Goal: Task Accomplishment & Management: Complete application form

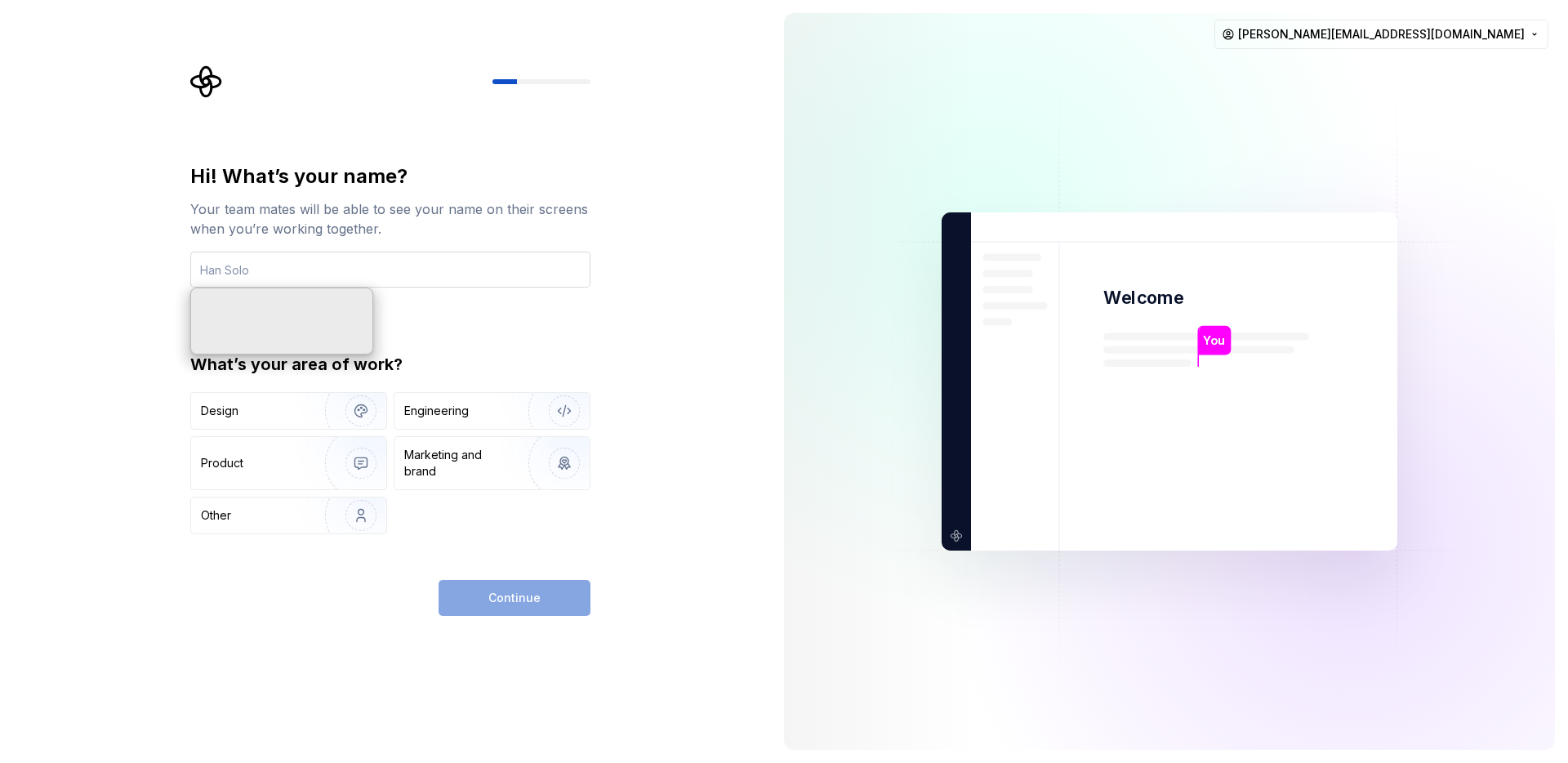
click at [458, 274] on input "text" at bounding box center [390, 269] width 400 height 36
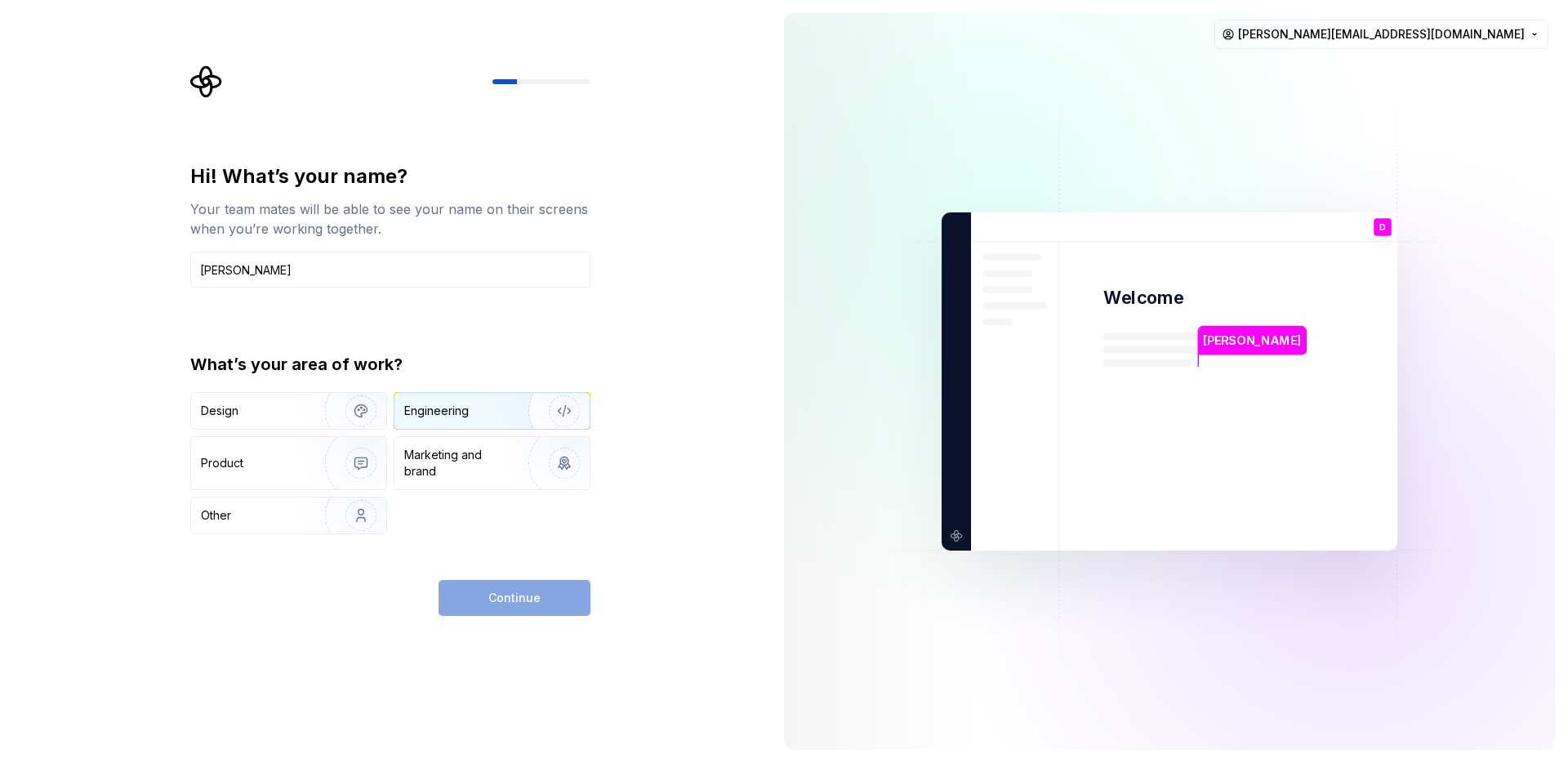
type input "Daniel Teo"
click at [472, 421] on div "Engineering" at bounding box center [491, 411] width 195 height 36
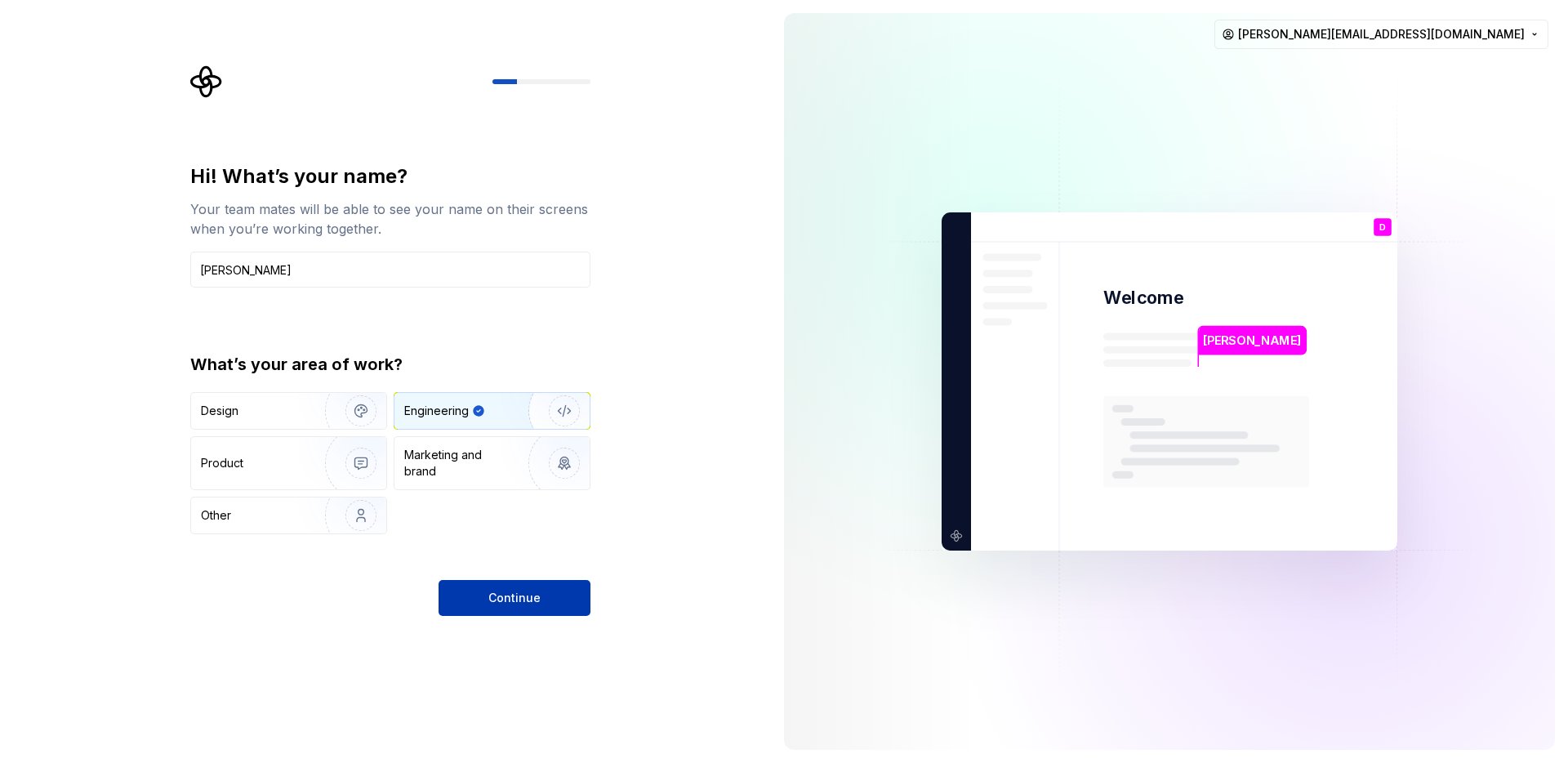
click at [502, 603] on span "Continue" at bounding box center [514, 598] width 52 height 16
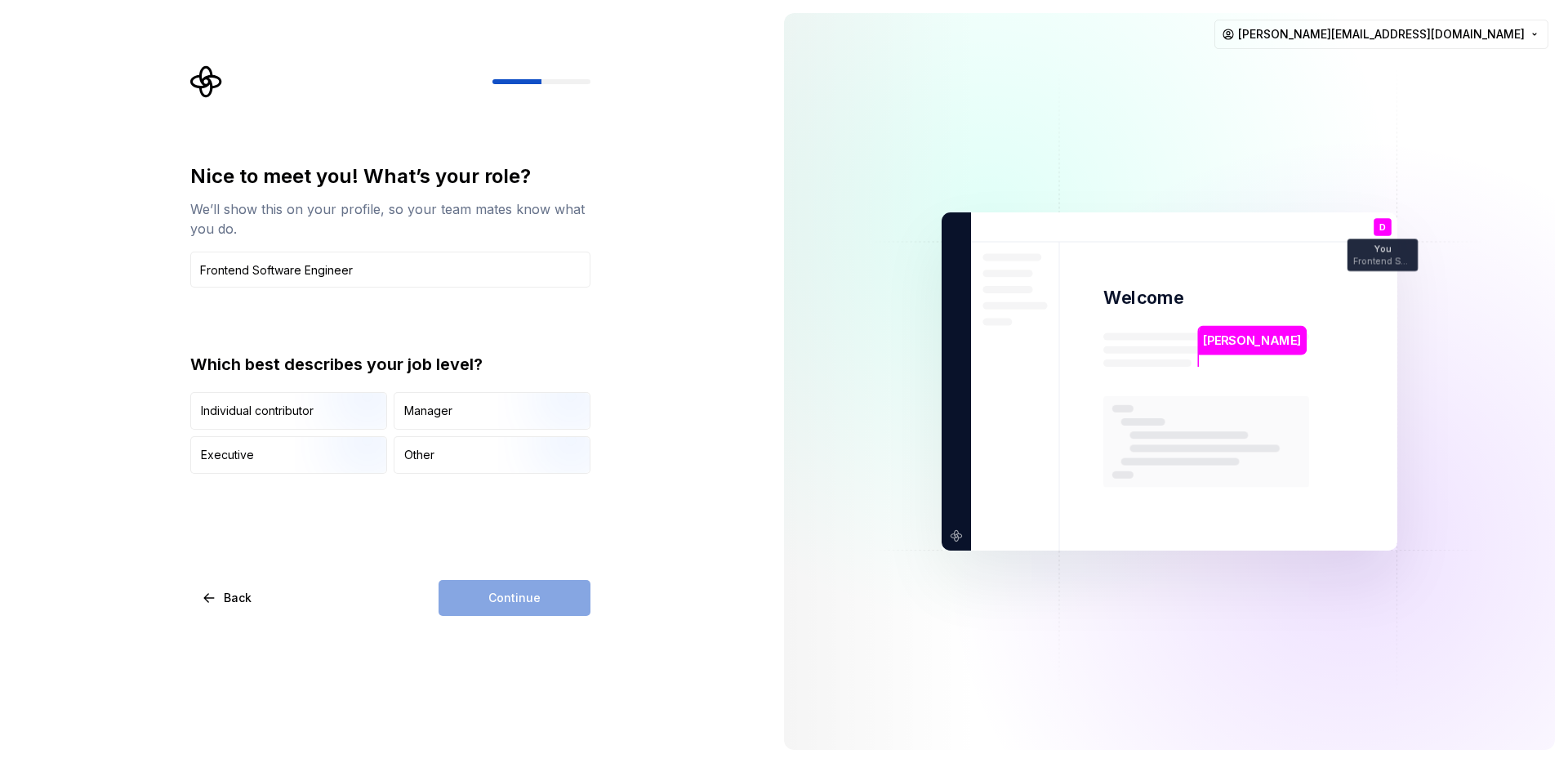
type input "Frontend Software Engineer"
click at [484, 336] on div "Nice to meet you! What’s your role? We’ll show this on your profile, so your te…" at bounding box center [390, 319] width 400 height 311
click at [310, 413] on img "button" at bounding box center [346, 431] width 104 height 110
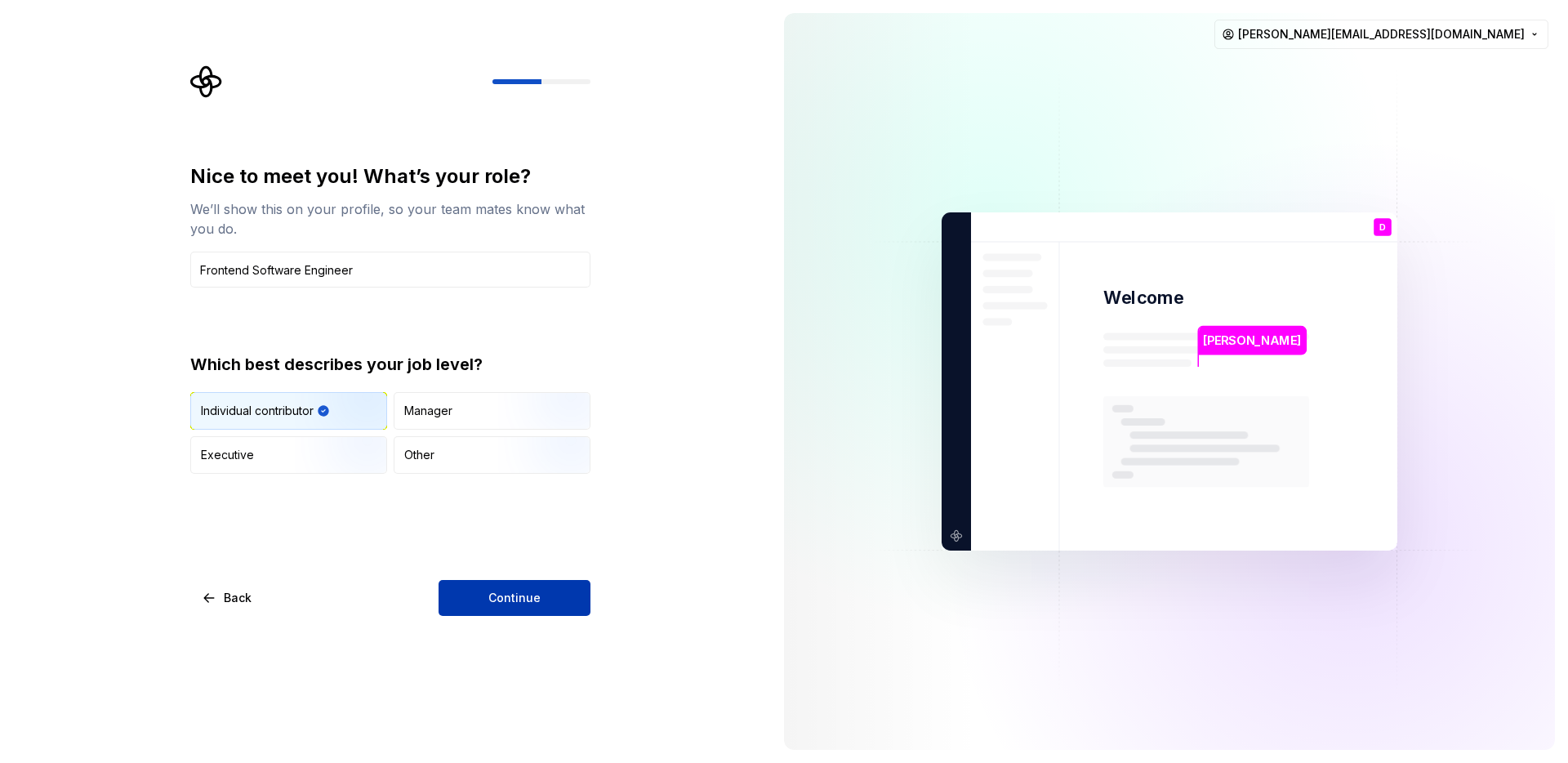
click at [512, 607] on button "Continue" at bounding box center [514, 598] width 152 height 36
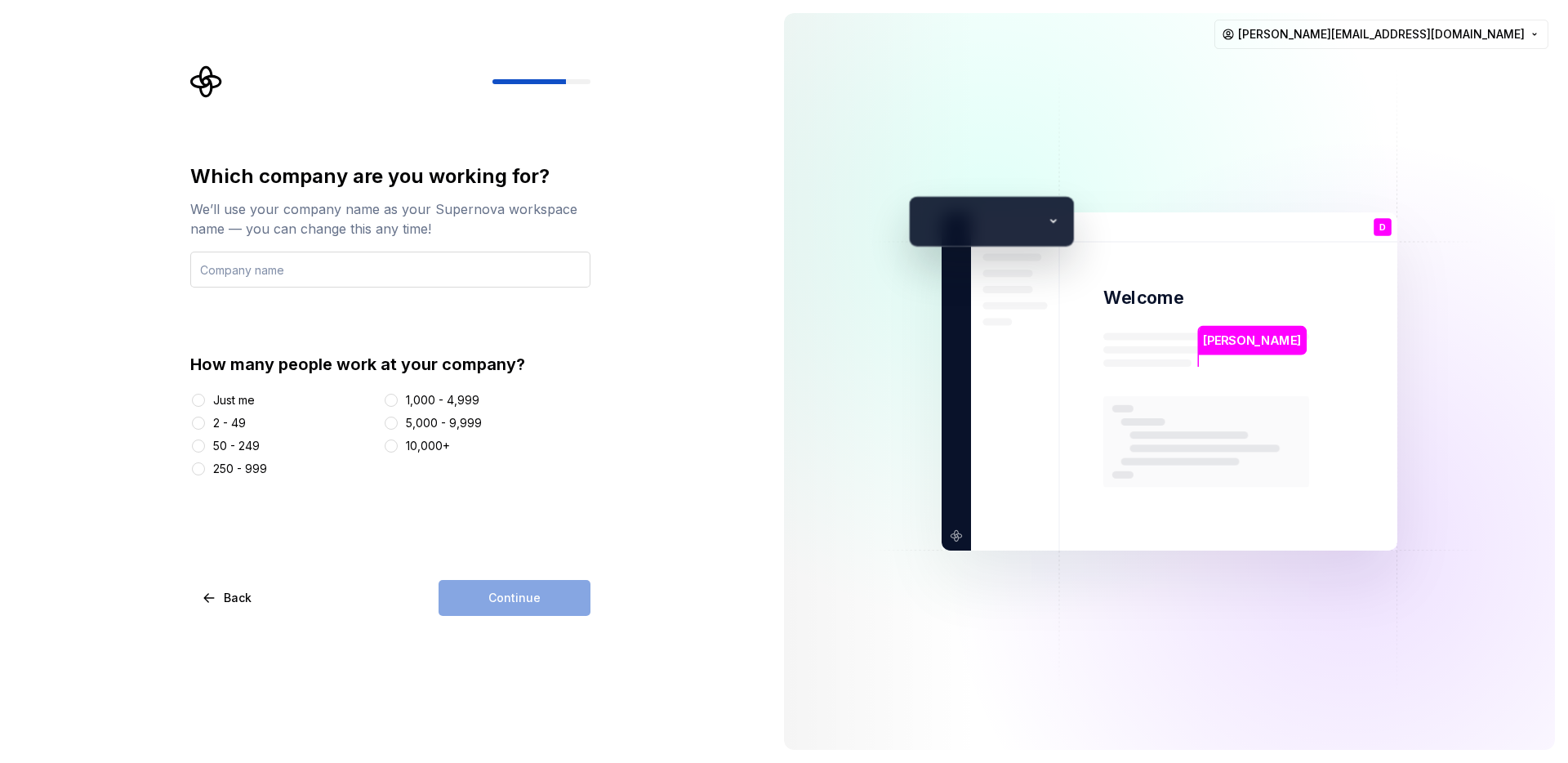
click at [285, 274] on input "text" at bounding box center [390, 269] width 400 height 36
click at [351, 266] on input "text" at bounding box center [390, 269] width 400 height 36
type input "DoorDash"
click at [592, 309] on div "Which company are you working for? We’ll use your company name as your Supernov…" at bounding box center [395, 340] width 430 height 550
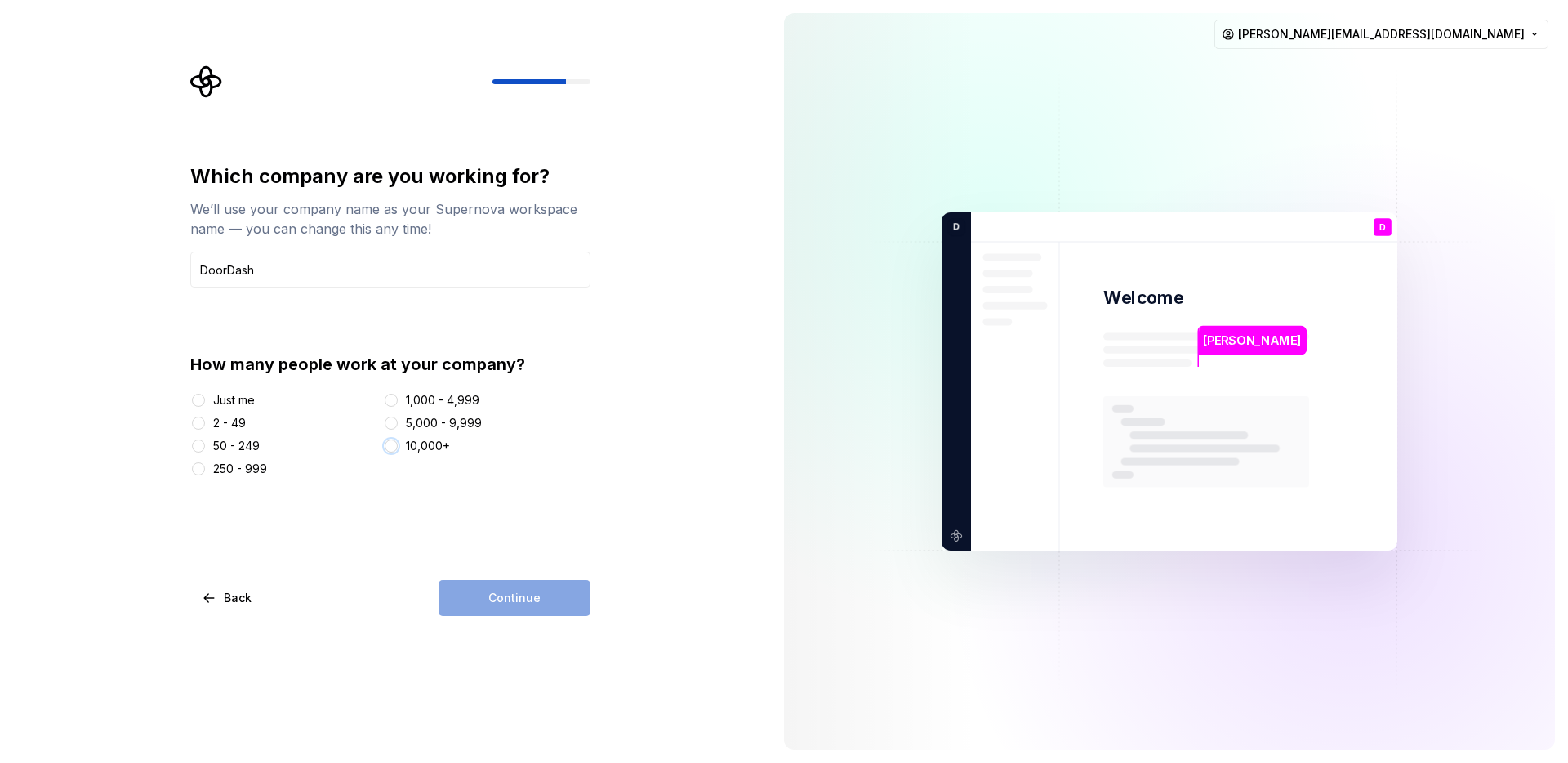
click at [394, 444] on button "10,000+" at bounding box center [391, 445] width 13 height 13
click at [496, 594] on span "Continue" at bounding box center [514, 598] width 52 height 16
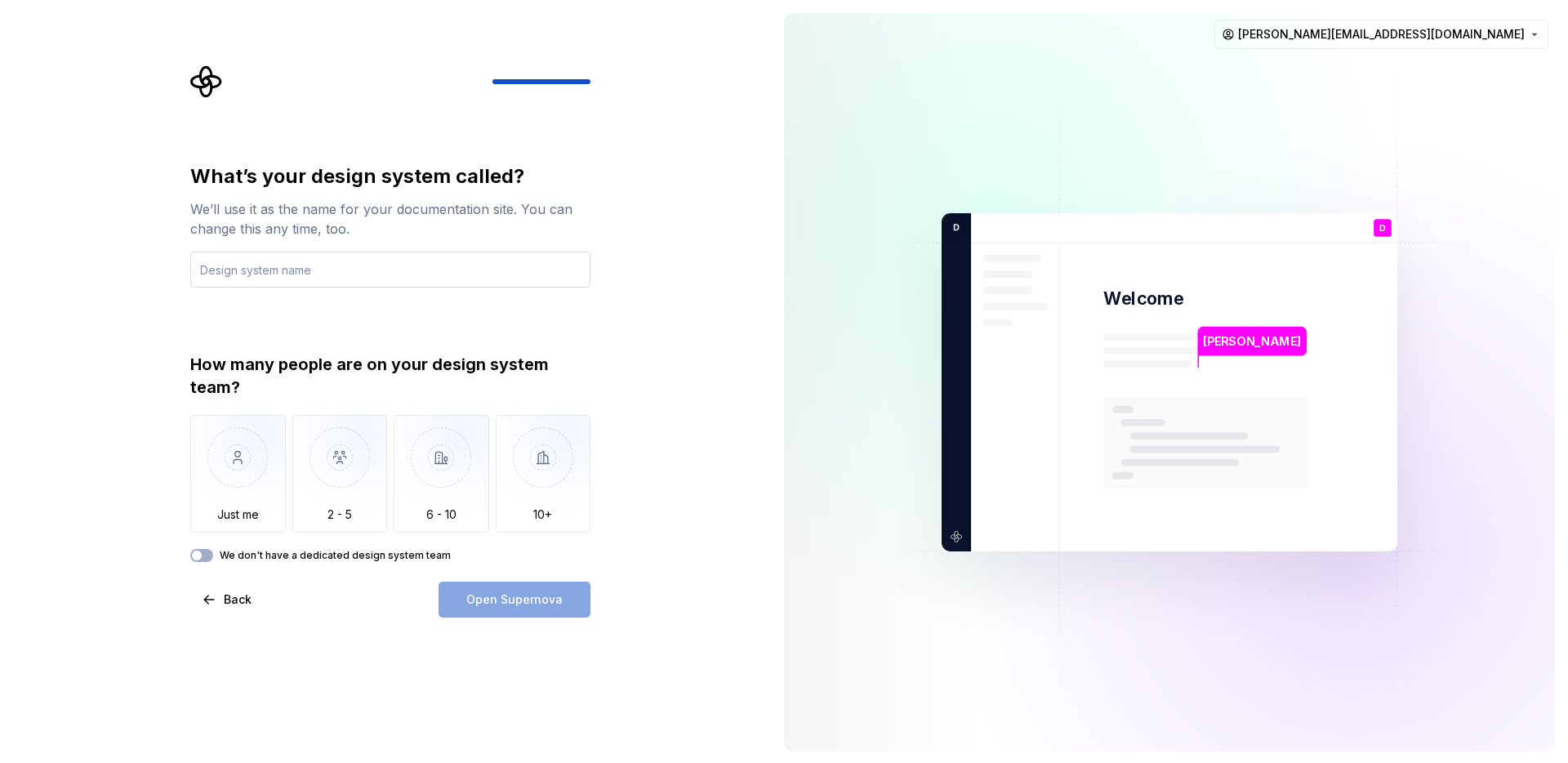
click at [465, 273] on input "text" at bounding box center [390, 269] width 400 height 36
type input "Prism"
click at [553, 478] on img "button" at bounding box center [543, 469] width 95 height 110
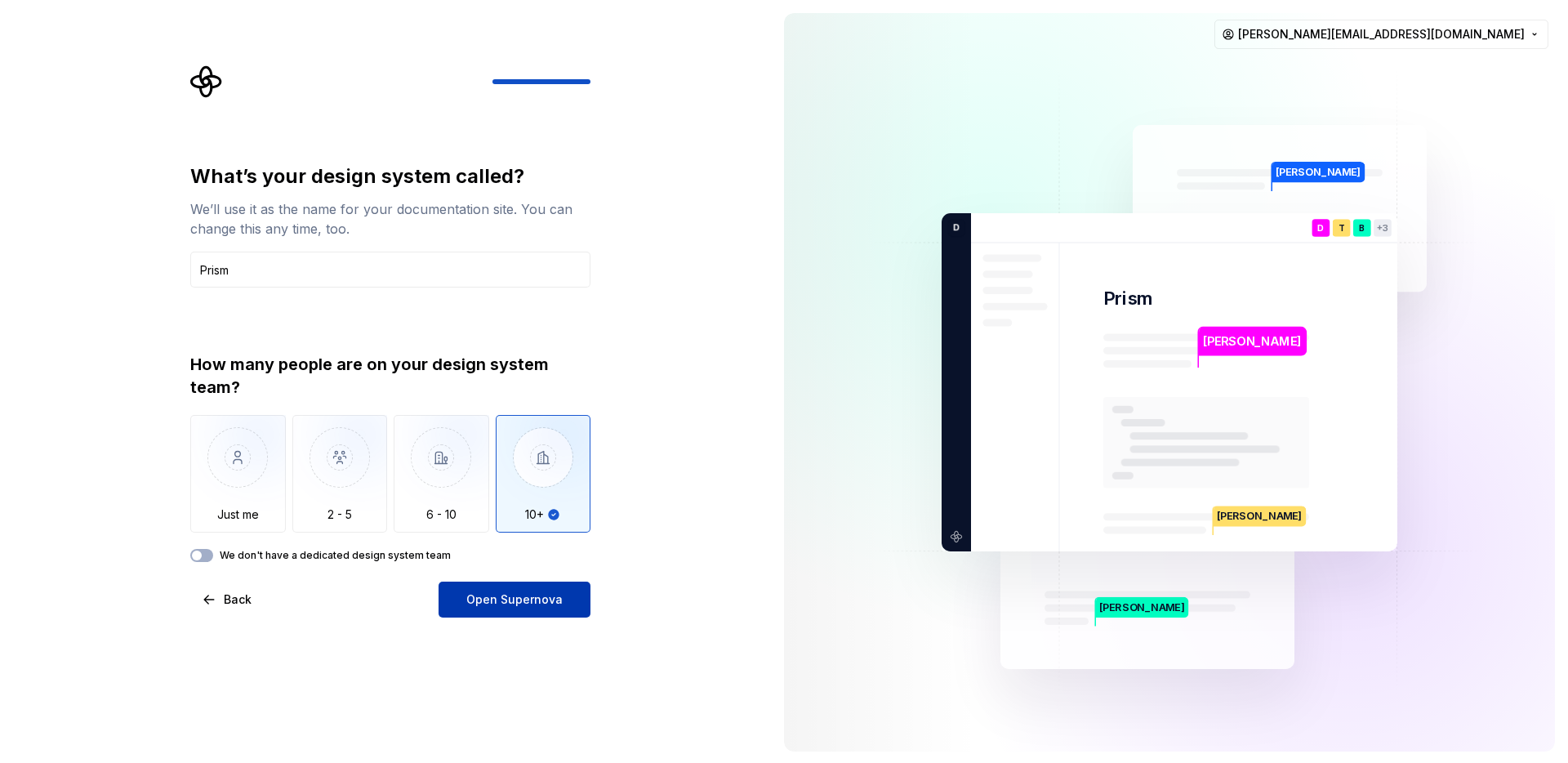
click at [516, 594] on span "Open Supernova" at bounding box center [514, 600] width 96 height 16
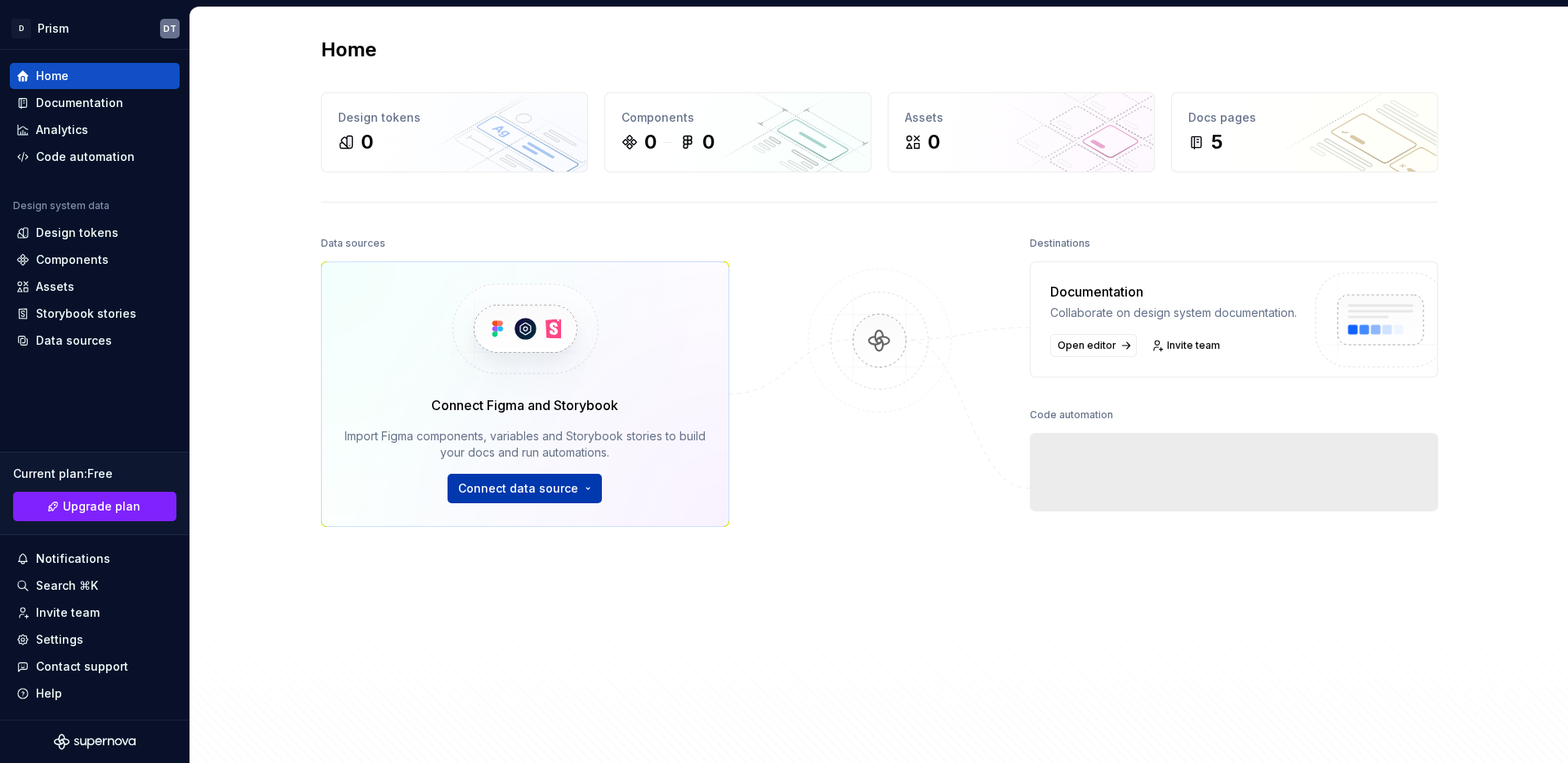
click at [515, 493] on html "D Prism DT Home Documentation Analytics Code automation Design system data Desi…" at bounding box center [784, 382] width 1568 height 763
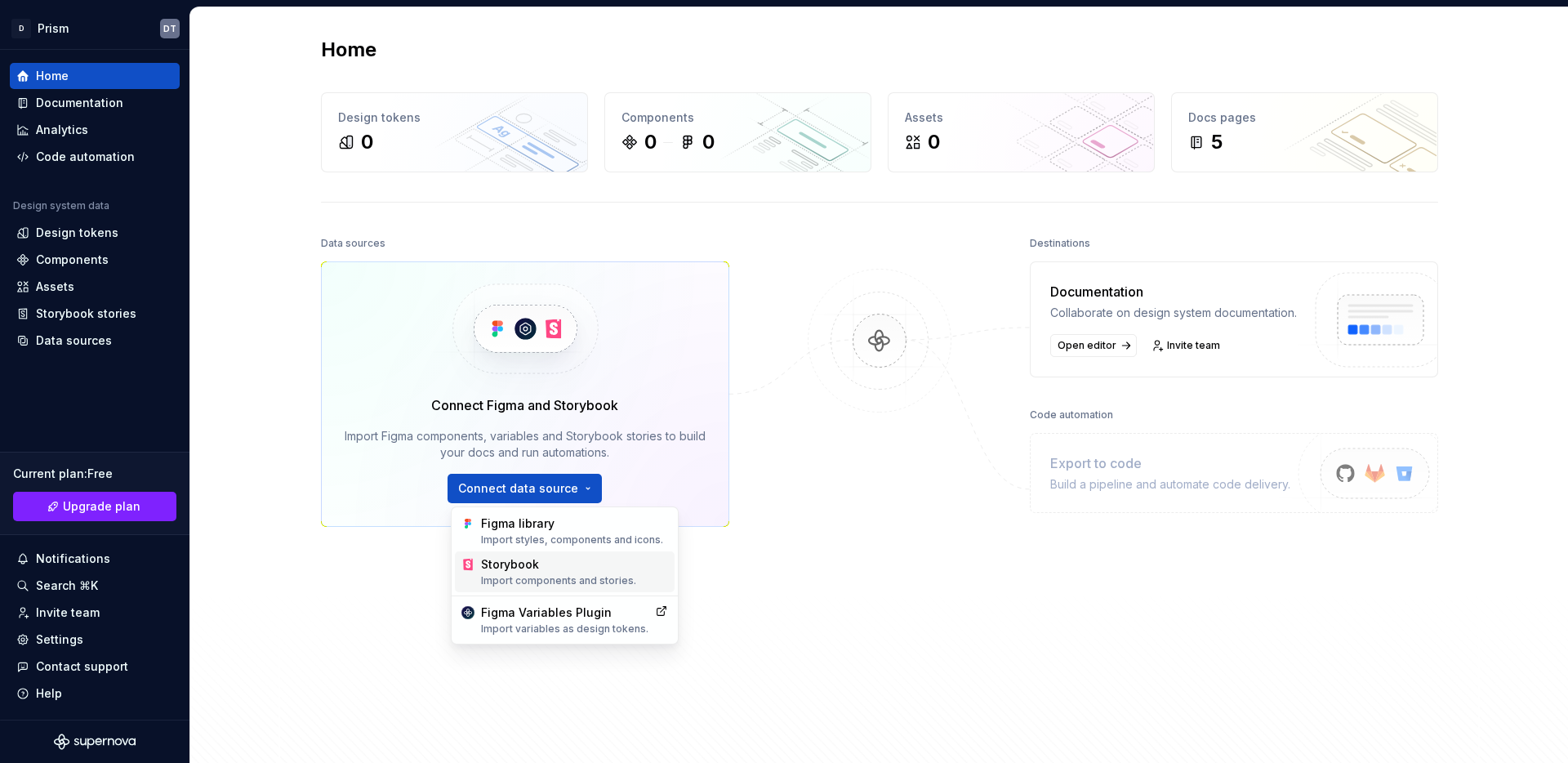
click at [537, 580] on div "Import components and stories." at bounding box center [574, 581] width 187 height 13
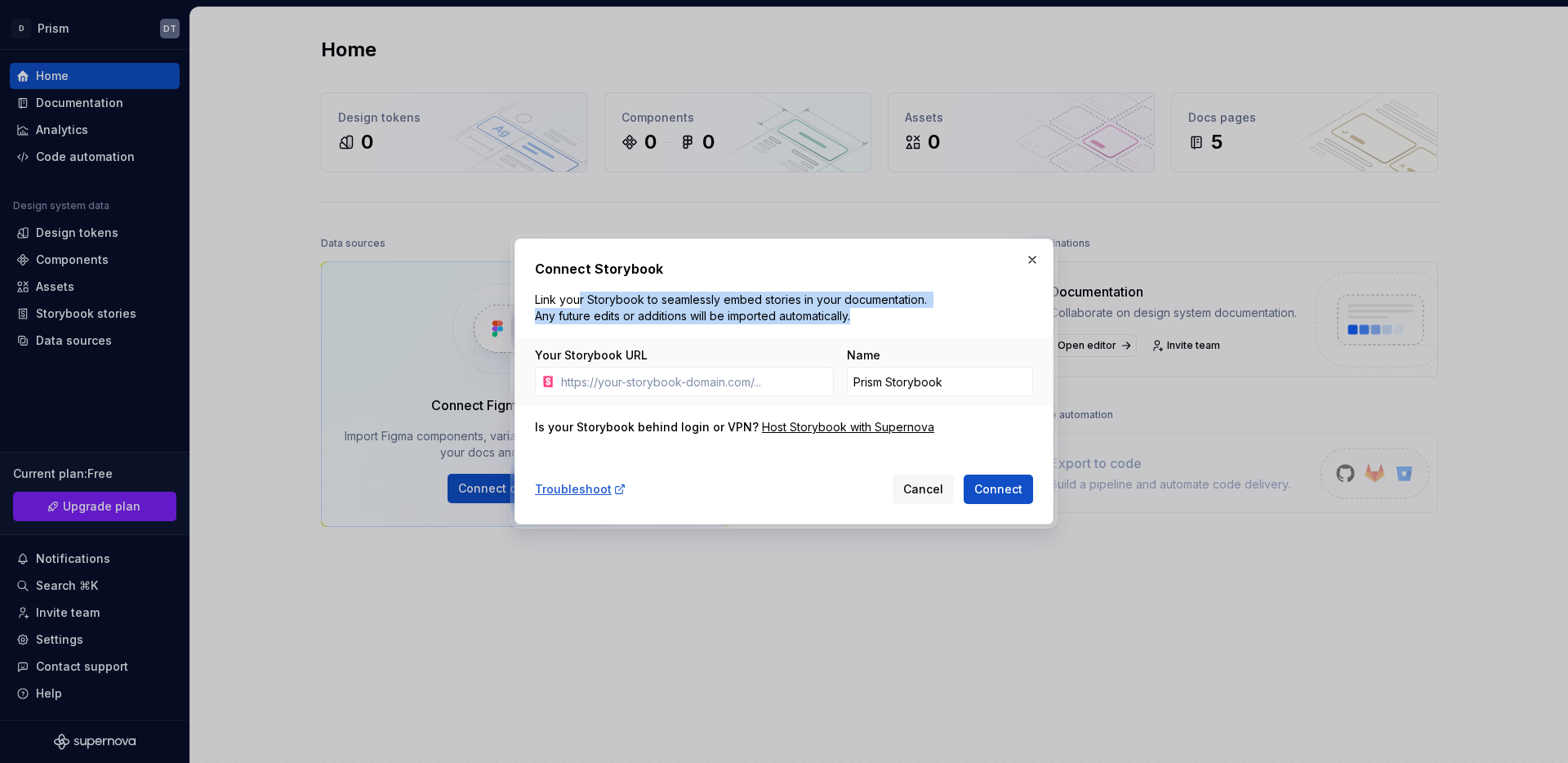
drag, startPoint x: 580, startPoint y: 295, endPoint x: 856, endPoint y: 317, distance: 276.9
click at [856, 317] on p "Link your Storybook to seamlessly embed stories in your documentation. Any futu…" at bounding box center [734, 308] width 399 height 32
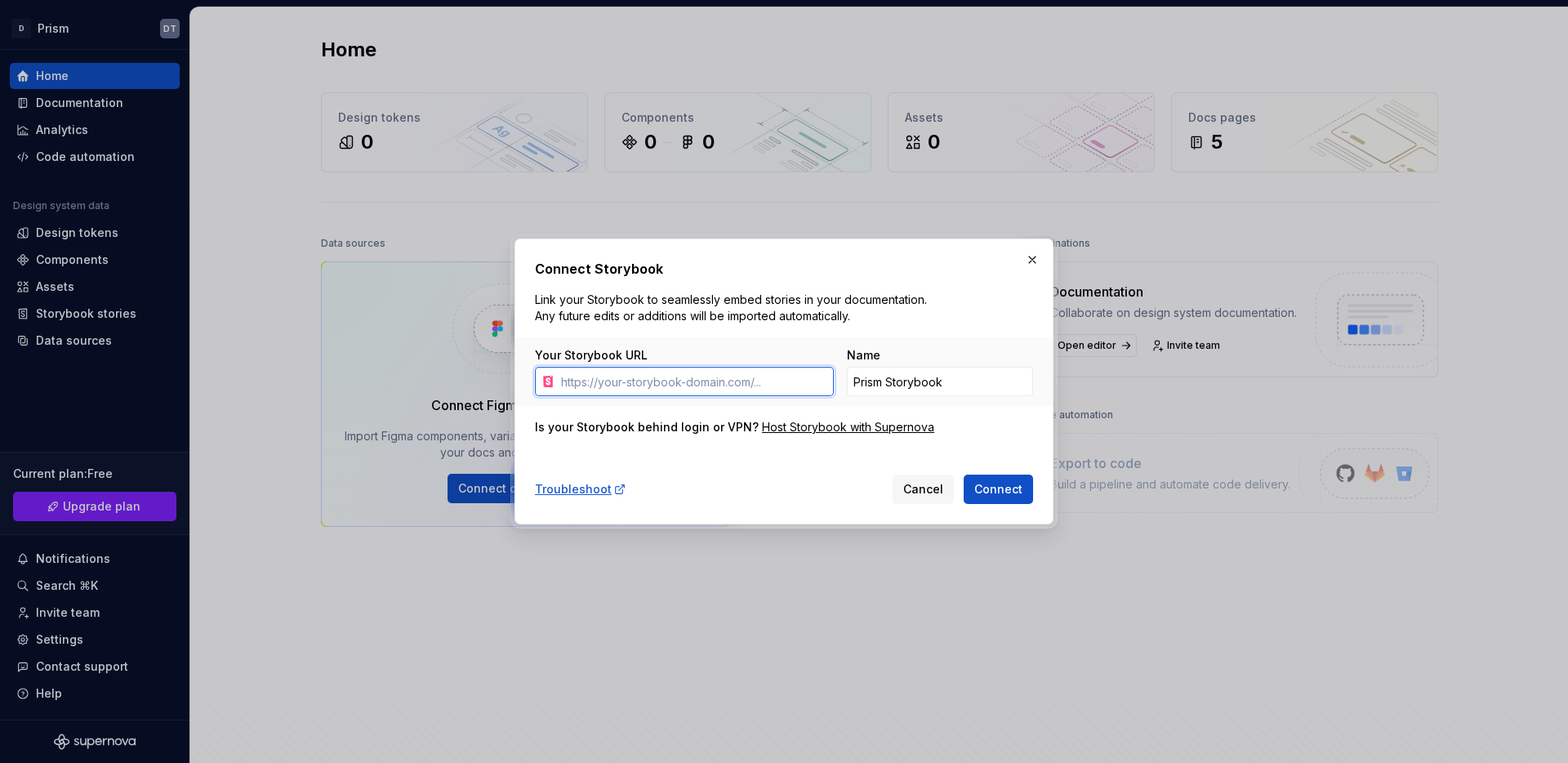
click at [728, 379] on input "Your Storybook URL" at bounding box center [694, 382] width 279 height 30
paste input "https://storybook.was.doordash.team/prism-react/latest/"
type input "https://storybook.was.doordash.team/prism-react/latest/"
click at [997, 490] on span "Connect" at bounding box center [998, 489] width 48 height 16
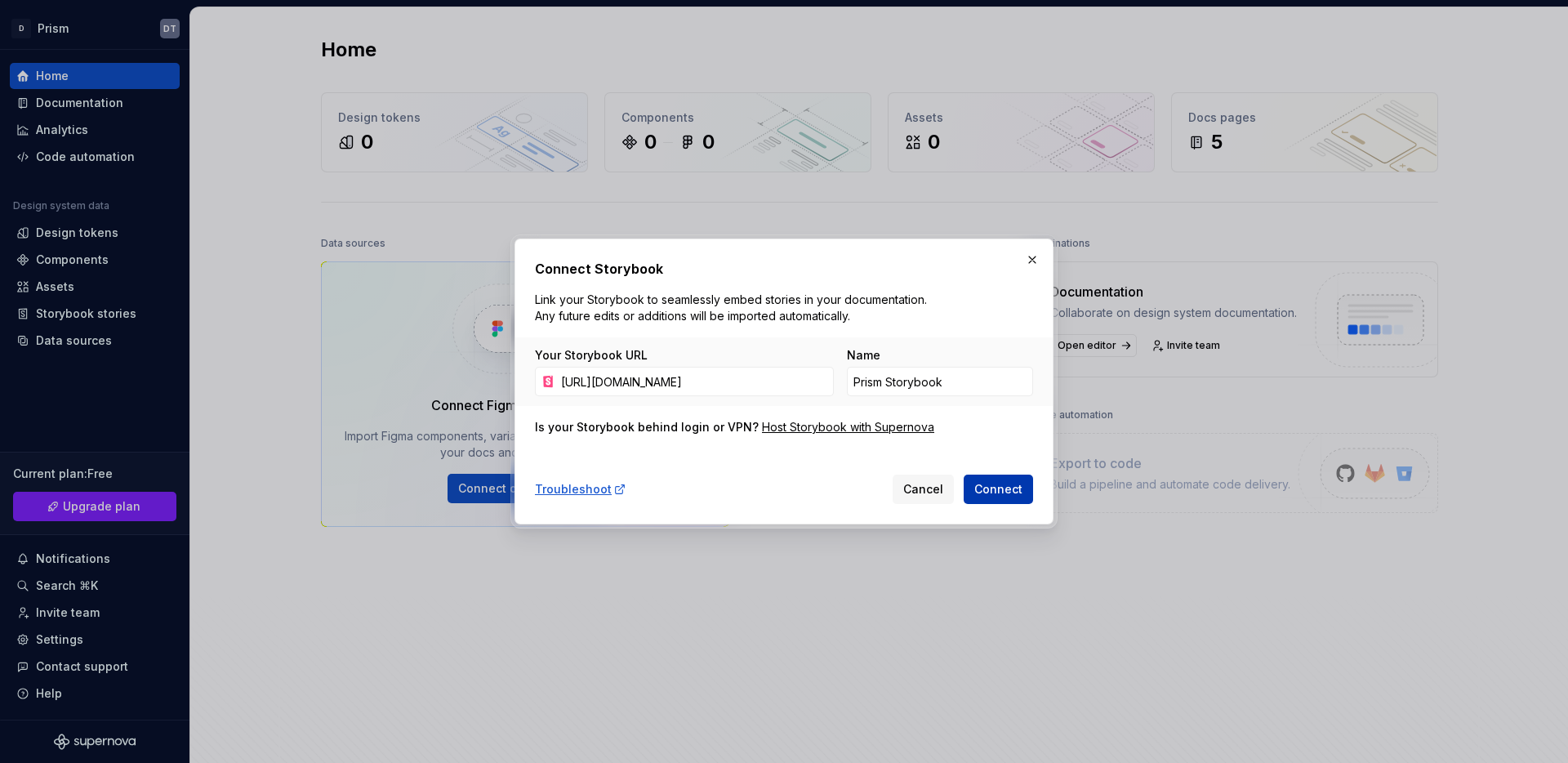
scroll to position [0, 0]
click at [1003, 497] on button "Connect" at bounding box center [998, 489] width 69 height 30
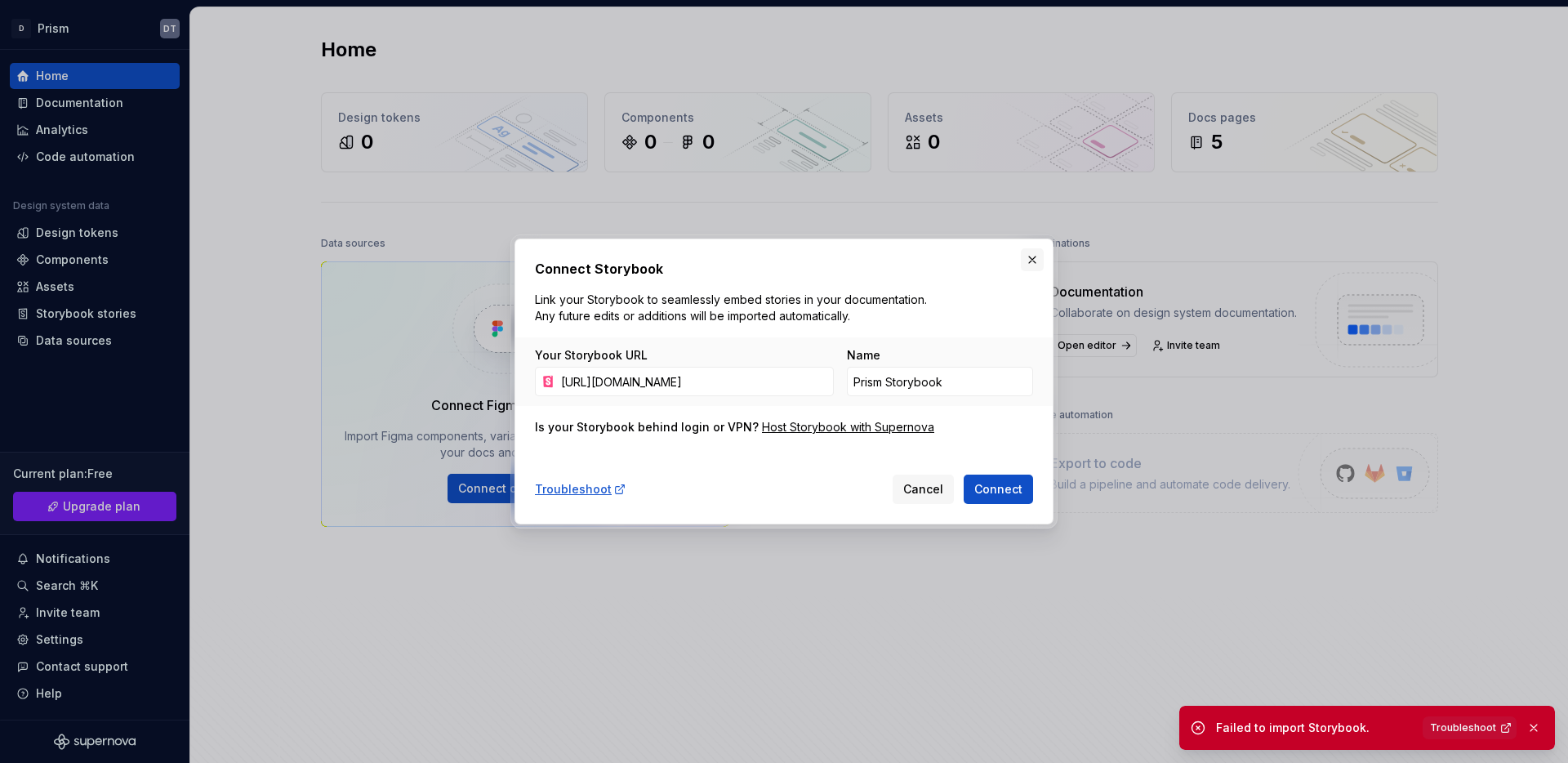
click at [1032, 254] on button "button" at bounding box center [1031, 259] width 22 height 22
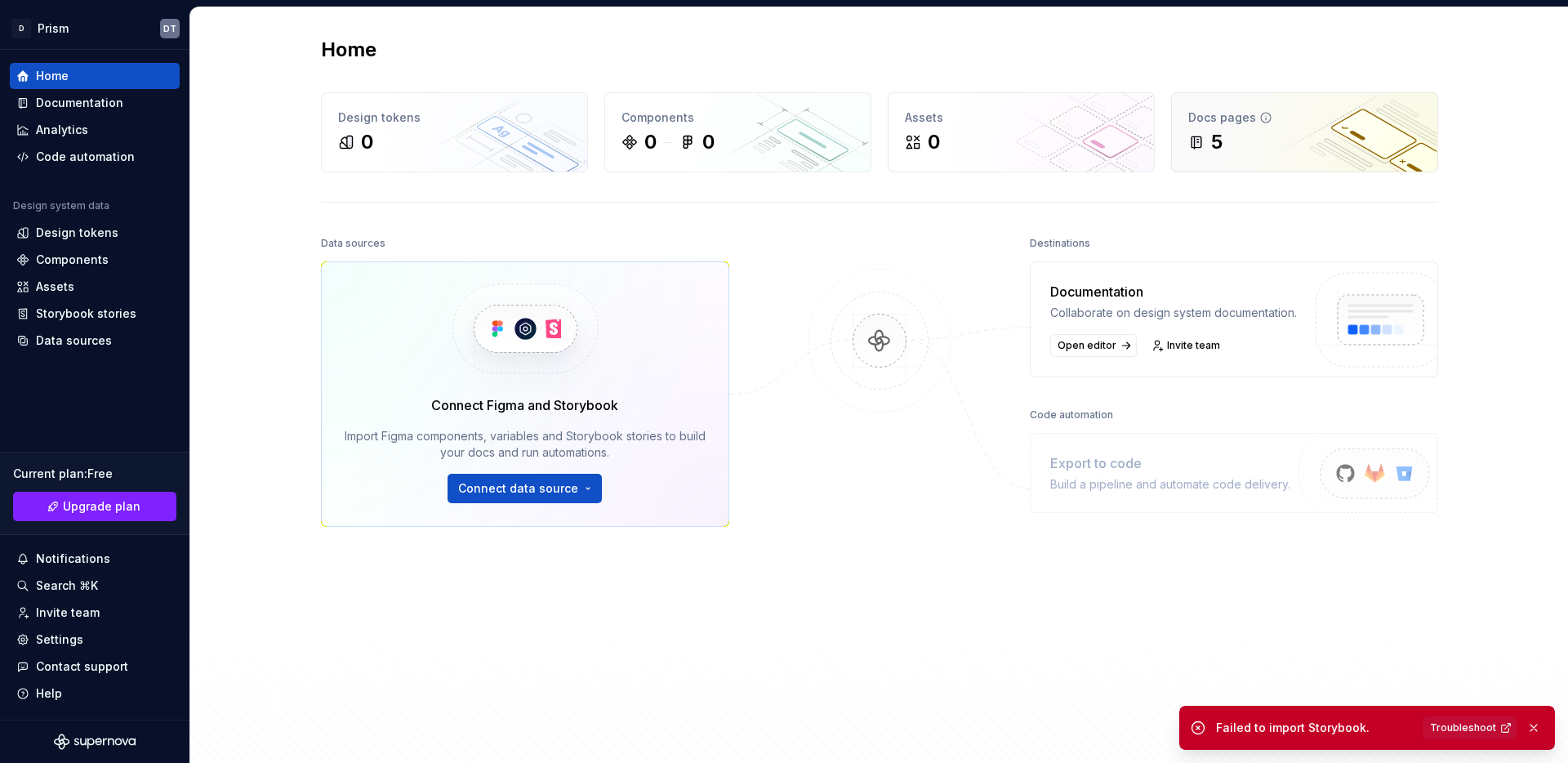
click at [1267, 130] on div "5" at bounding box center [1304, 142] width 232 height 26
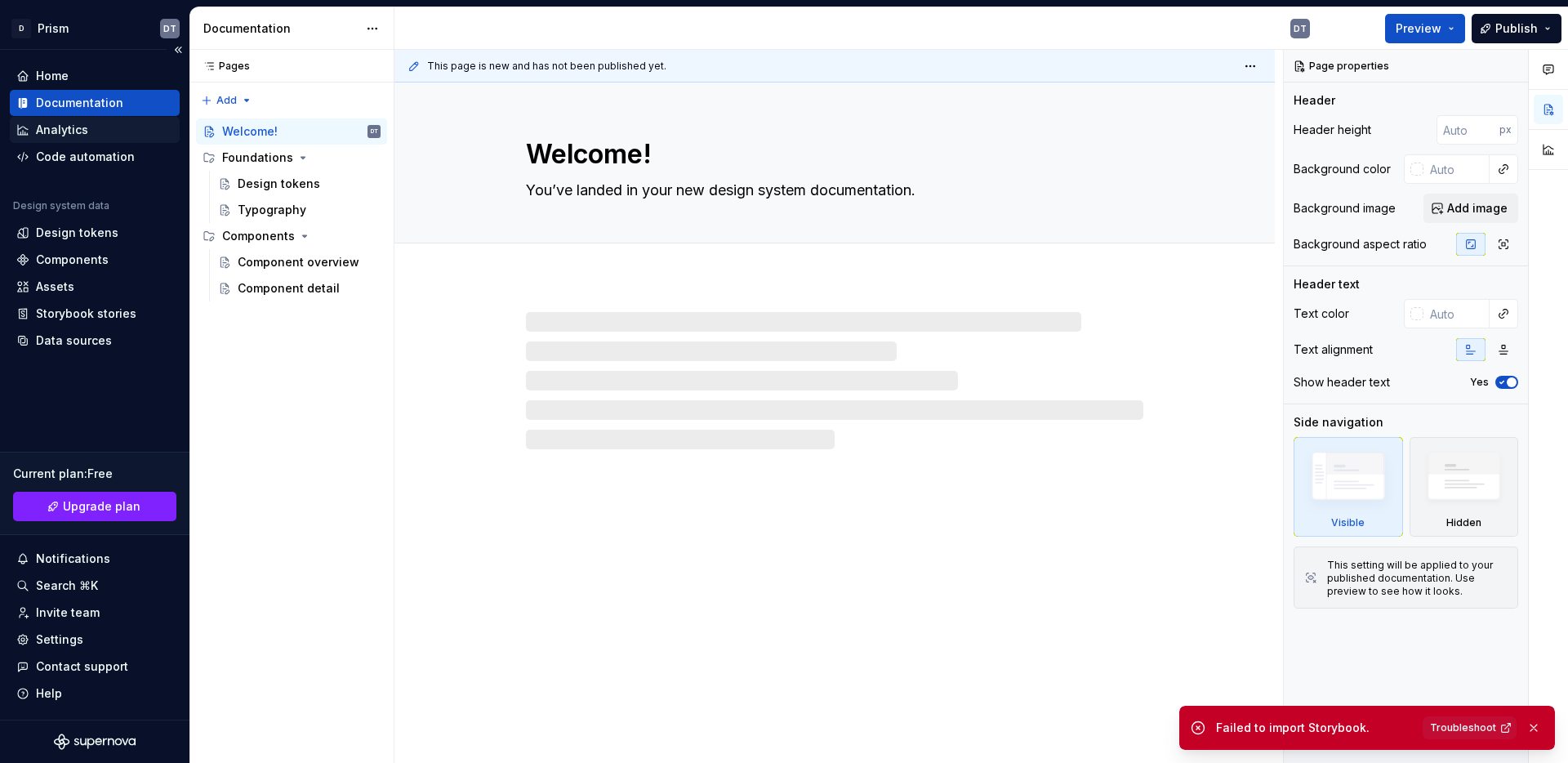
type textarea "*"
click at [42, 74] on div "Home" at bounding box center [52, 76] width 32 height 16
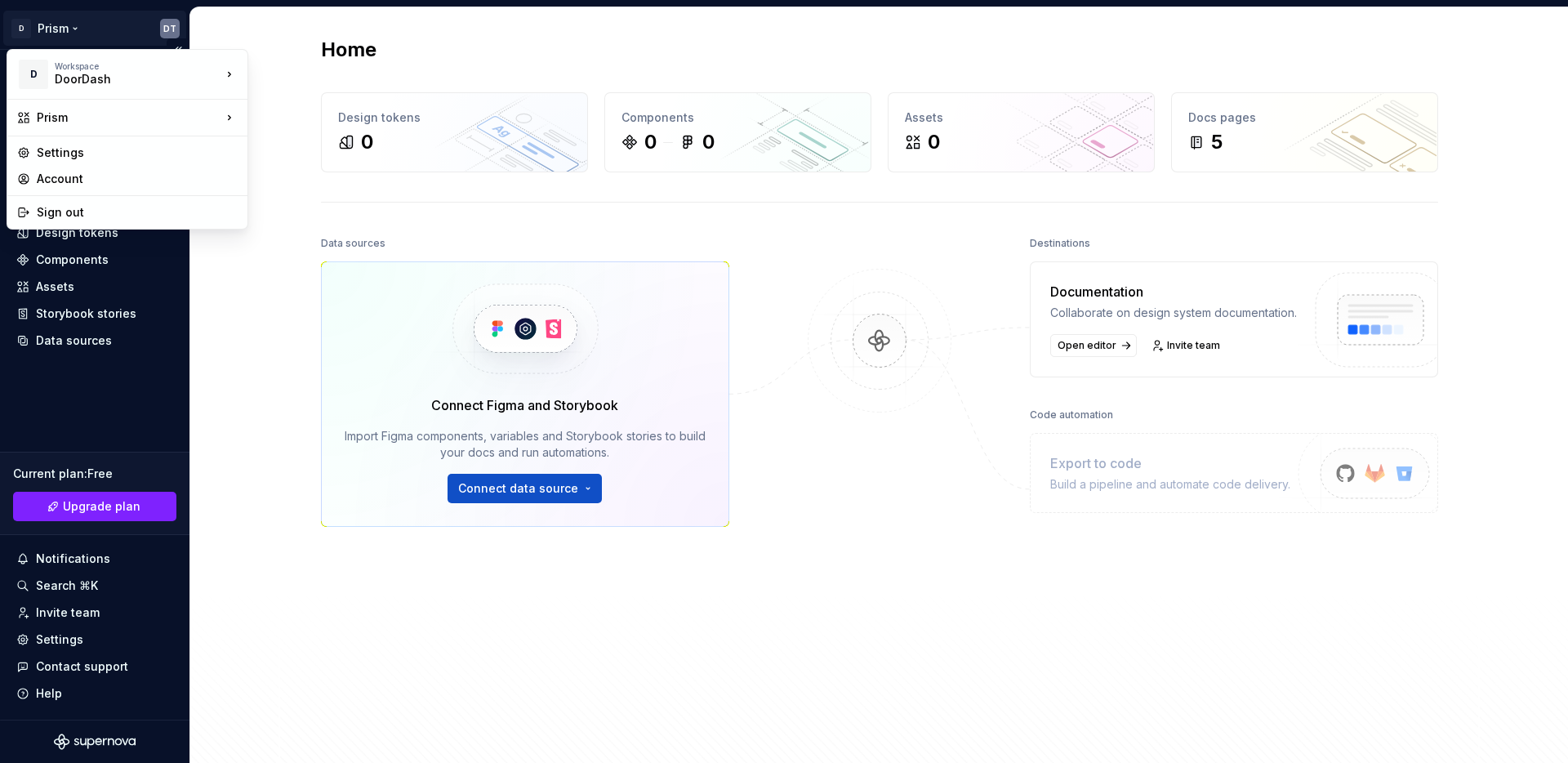
click at [165, 28] on html "D Prism DT Home Documentation Analytics Code automation Design system data Desi…" at bounding box center [784, 382] width 1568 height 763
click at [80, 182] on div "Account" at bounding box center [137, 179] width 201 height 16
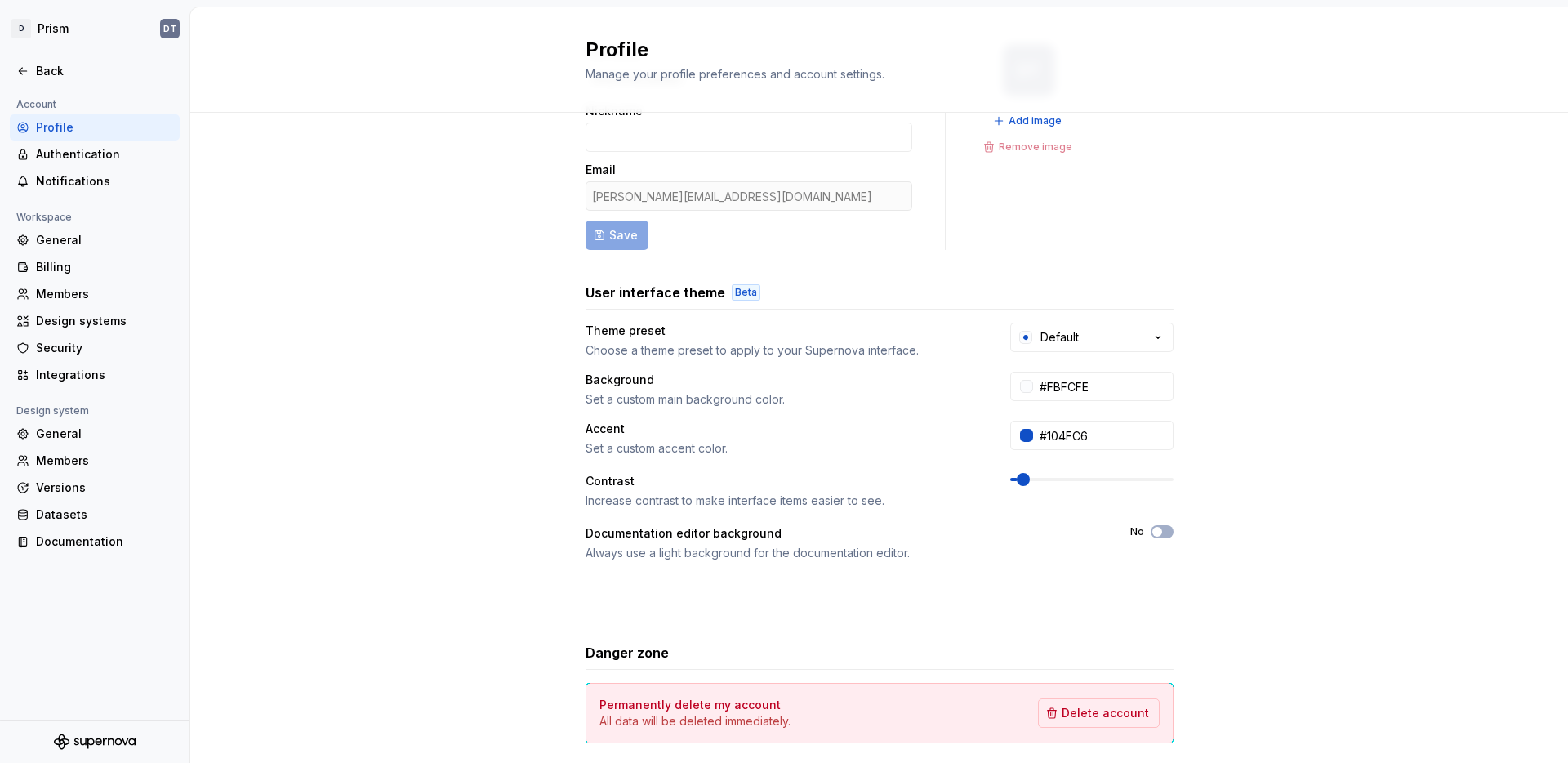
scroll to position [173, 0]
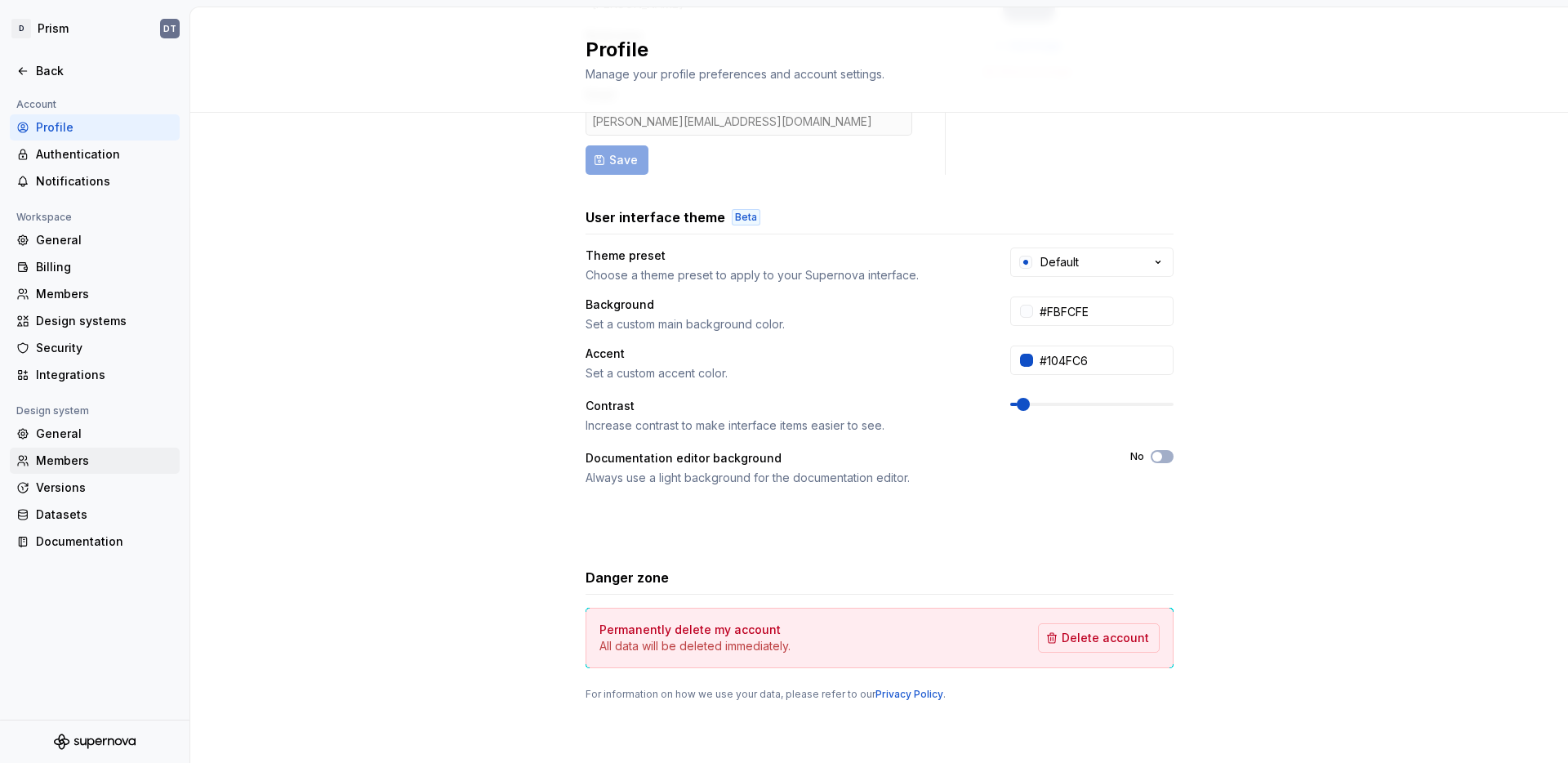
click at [38, 469] on div "Members" at bounding box center [94, 460] width 170 height 26
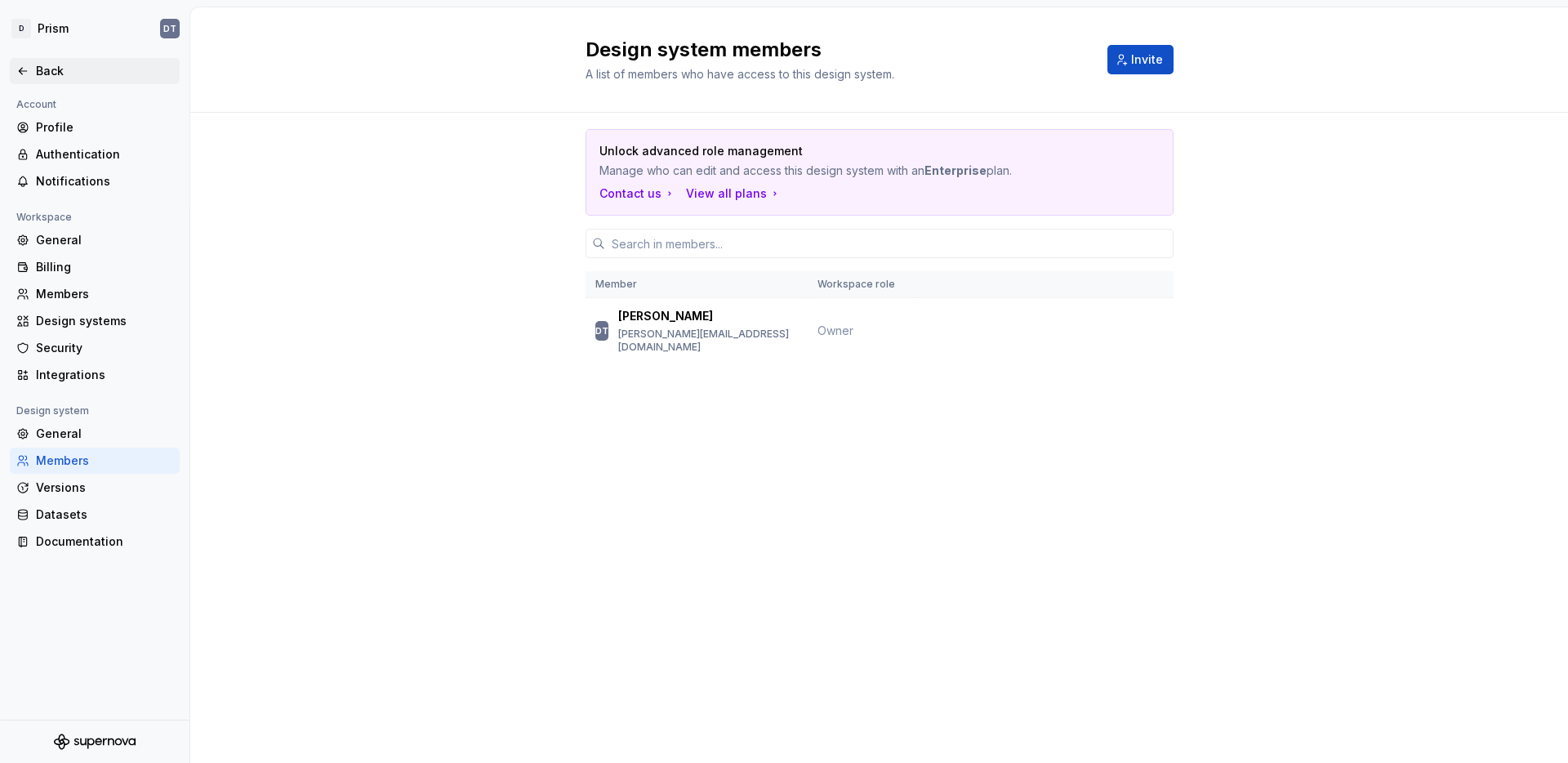
click at [55, 75] on div "Back" at bounding box center [104, 71] width 137 height 16
